Goal: Obtain resource: Download file/media

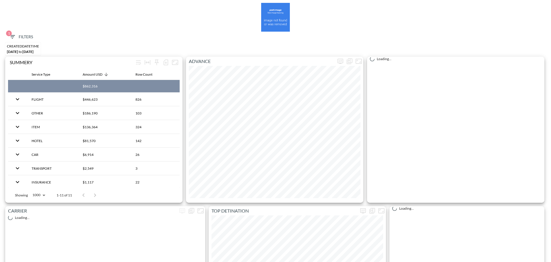
click at [19, 35] on span "1 Filters" at bounding box center [21, 36] width 24 height 7
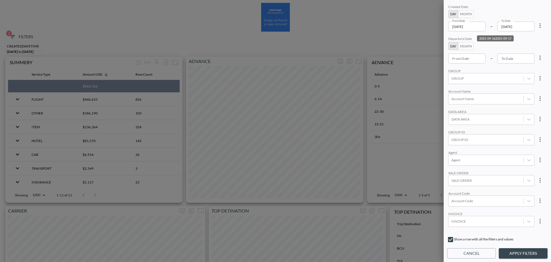
drag, startPoint x: 538, startPoint y: 27, endPoint x: 516, endPoint y: 40, distance: 25.0
click at [538, 29] on icon "more" at bounding box center [540, 25] width 7 height 7
click at [526, 40] on div at bounding box center [275, 131] width 551 height 262
click at [535, 26] on button "more" at bounding box center [540, 25] width 11 height 11
click at [528, 38] on li "Clear" at bounding box center [519, 39] width 52 height 10
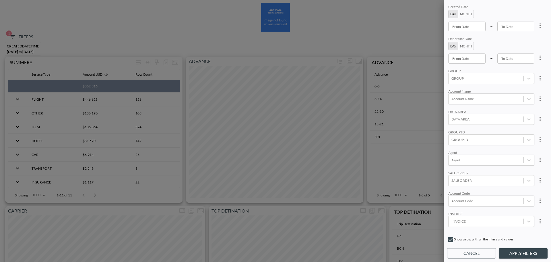
click at [466, 62] on input "From Date" at bounding box center [466, 58] width 37 height 10
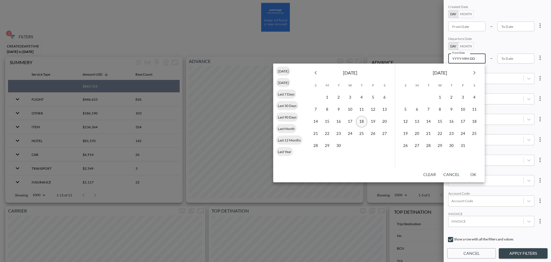
click at [359, 121] on button "18" at bounding box center [361, 121] width 11 height 11
type input "[DATE]"
type input "YYYY-MM-DD"
click at [475, 73] on icon "Next month" at bounding box center [474, 72] width 7 height 7
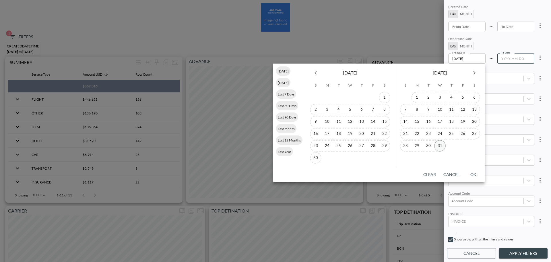
click at [442, 149] on button "31" at bounding box center [439, 145] width 11 height 11
type input "[DATE]"
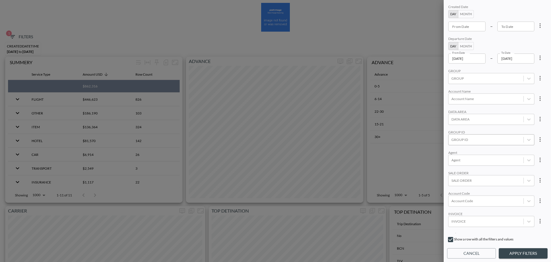
click at [473, 134] on div "GROUP ID" at bounding box center [491, 139] width 86 height 11
click at [474, 137] on div "GROUP ID" at bounding box center [486, 140] width 75 height 8
click at [474, 137] on div at bounding box center [486, 139] width 69 height 5
type input "c"
click at [458, 114] on input "CLOUDINARY" at bounding box center [453, 111] width 12 height 12
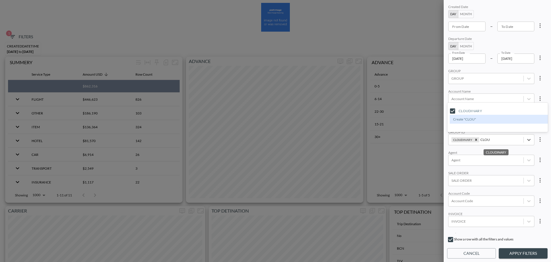
type input "CLOU"
click at [494, 84] on div "Created Date Day Month From Date From Date – To Date To Date Departure Date Day…" at bounding box center [497, 117] width 100 height 229
click at [532, 254] on button "Apply Filters" at bounding box center [523, 253] width 49 height 11
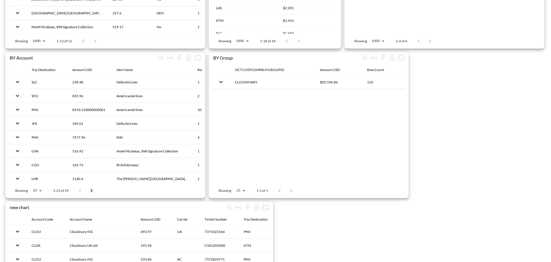
scroll to position [861, 0]
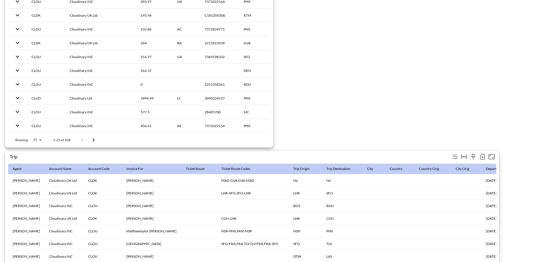
click at [481, 156] on icon "button" at bounding box center [482, 157] width 5 height 6
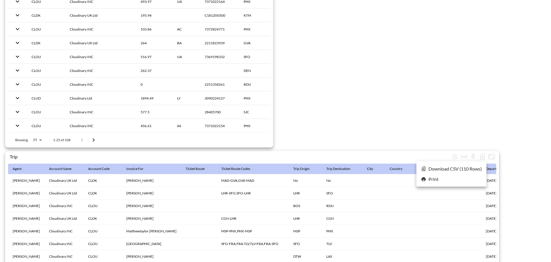
click at [427, 165] on li "Download CSV ( 110 Rows )" at bounding box center [452, 168] width 70 height 10
